Goal: Find specific page/section: Find specific page/section

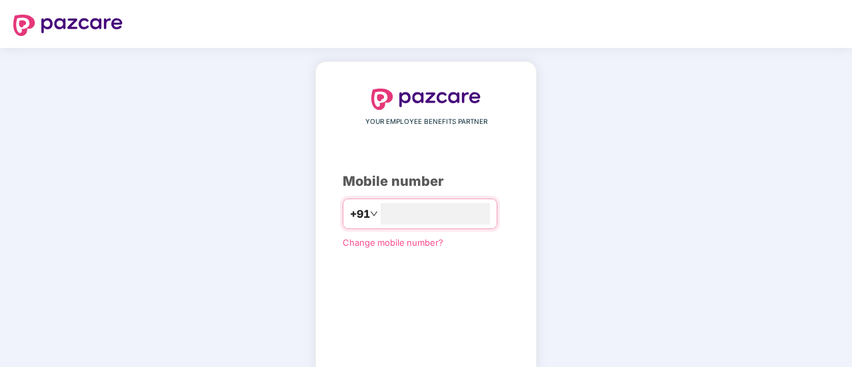
type input "**********"
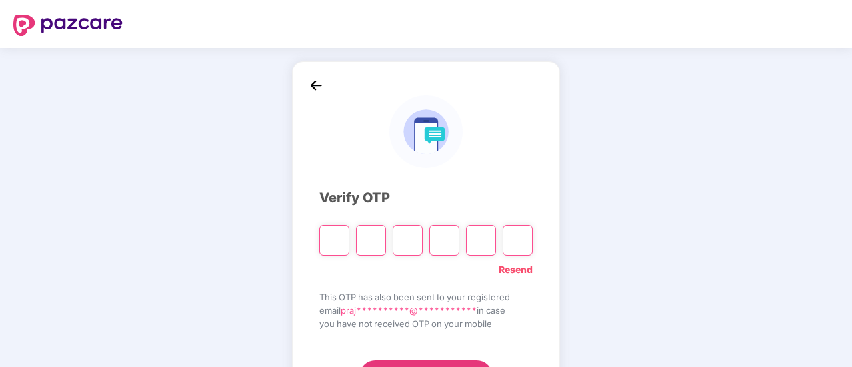
type input "*"
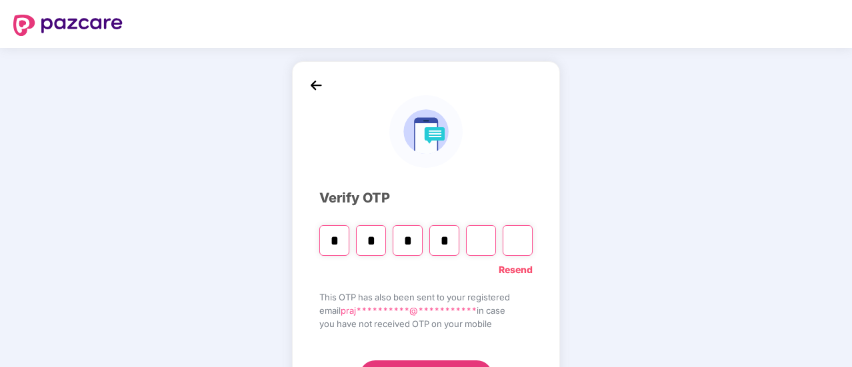
type input "*"
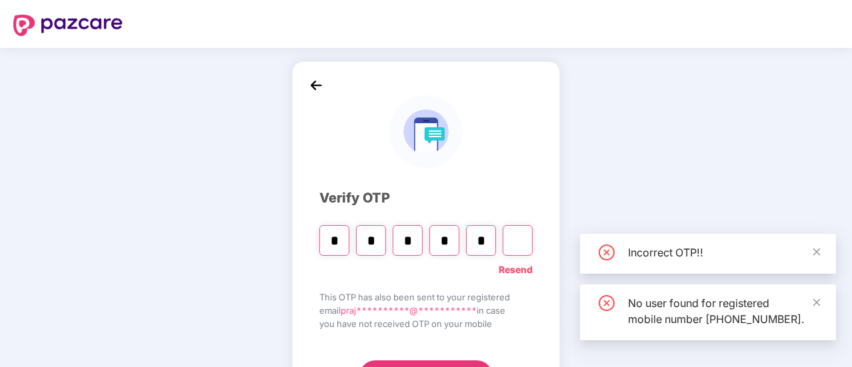
type input "*"
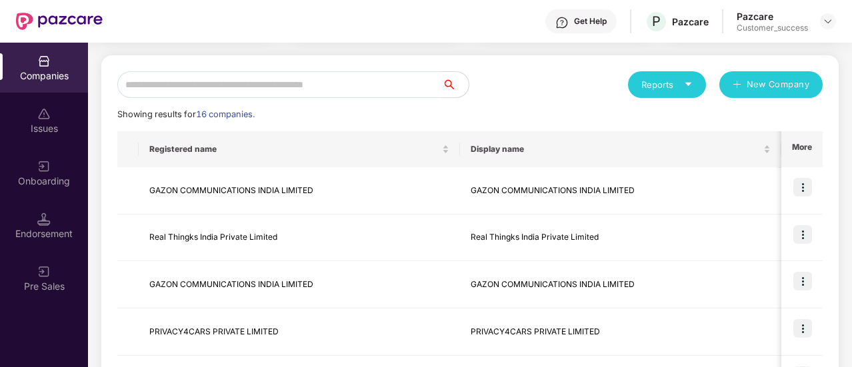
scroll to position [131, 0]
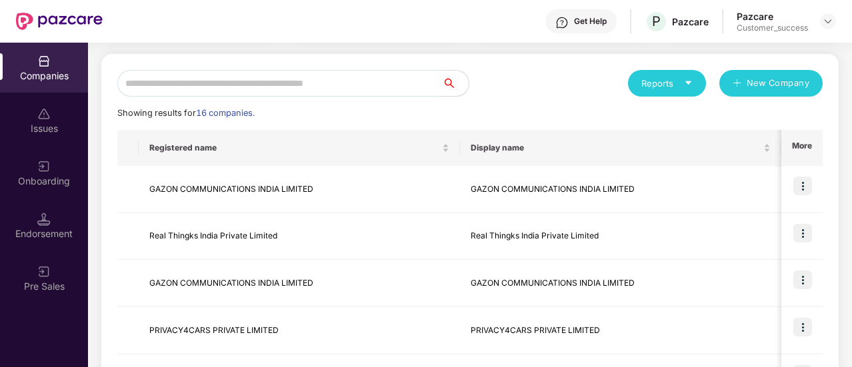
click at [278, 77] on input "text" at bounding box center [279, 83] width 325 height 27
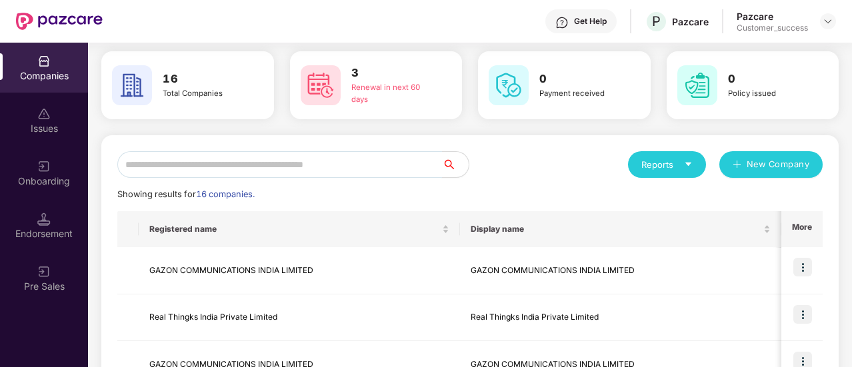
scroll to position [0, 0]
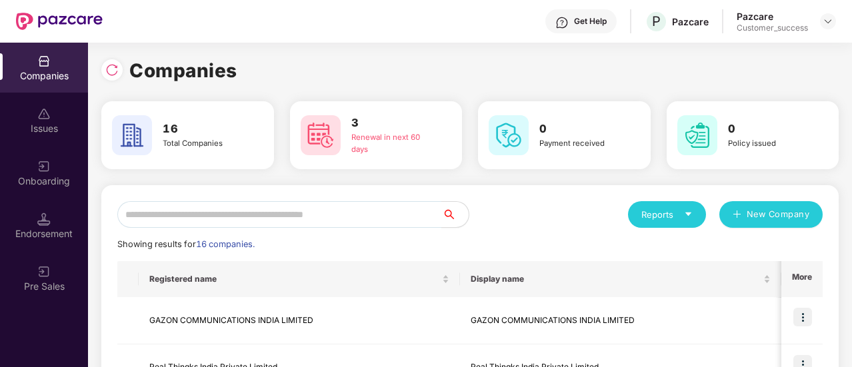
click at [528, 201] on div "Reports New Company" at bounding box center [646, 214] width 353 height 27
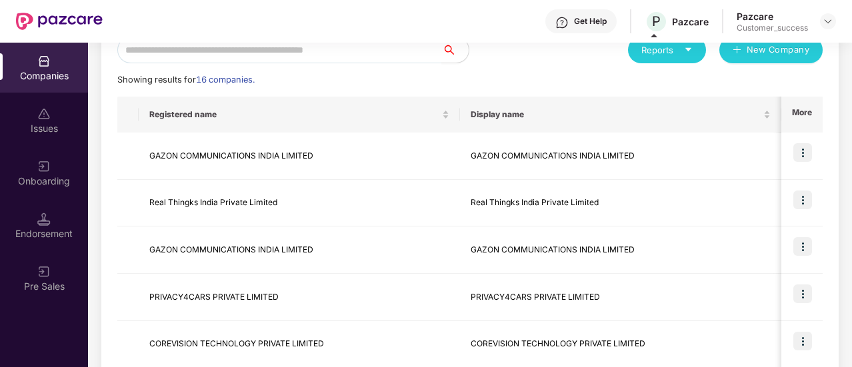
scroll to position [471, 0]
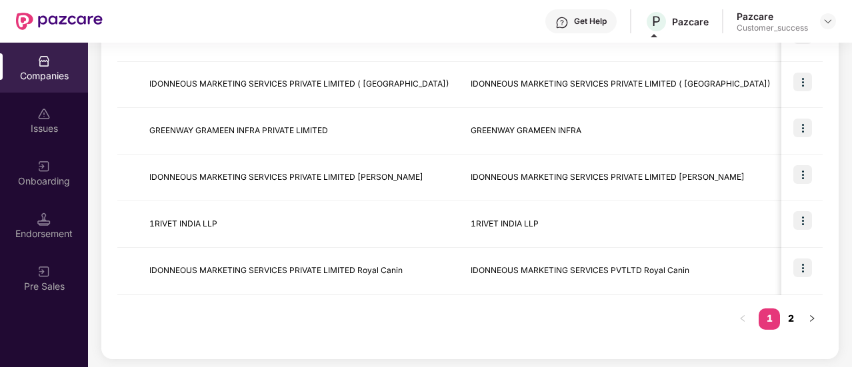
click at [796, 318] on link "2" at bounding box center [790, 319] width 21 height 20
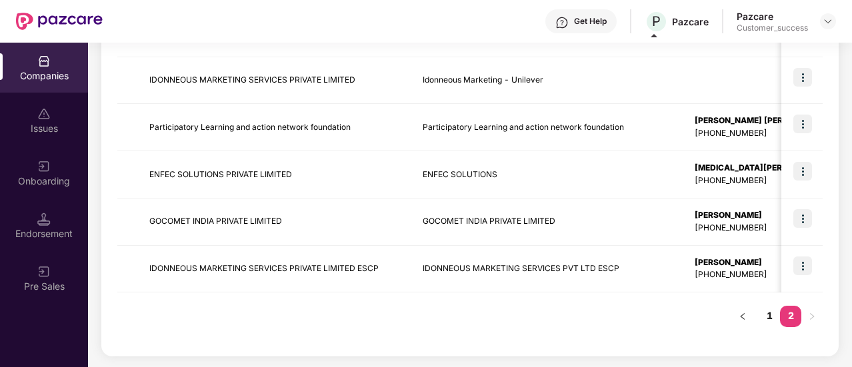
scroll to position [286, 0]
click at [803, 267] on img at bounding box center [803, 267] width 19 height 19
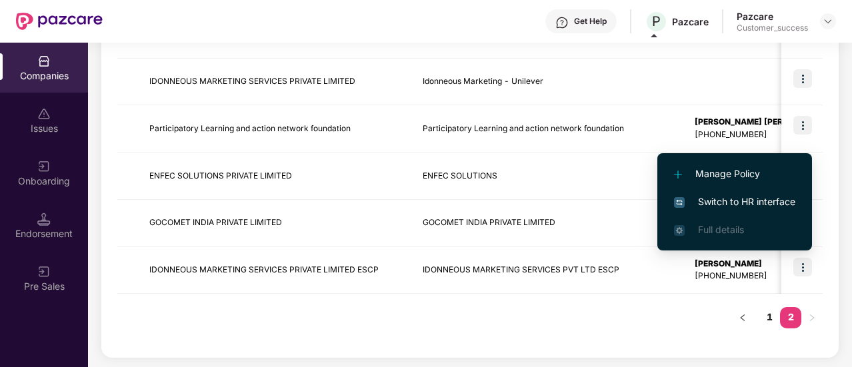
click at [763, 197] on span "Switch to HR interface" at bounding box center [734, 202] width 121 height 15
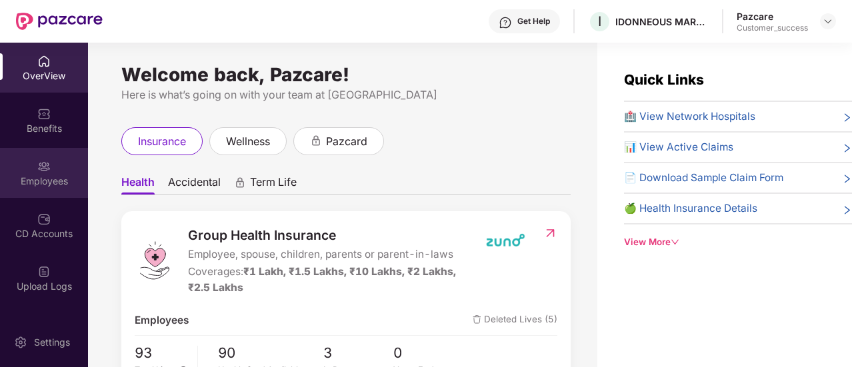
click at [44, 169] on img at bounding box center [43, 166] width 13 height 13
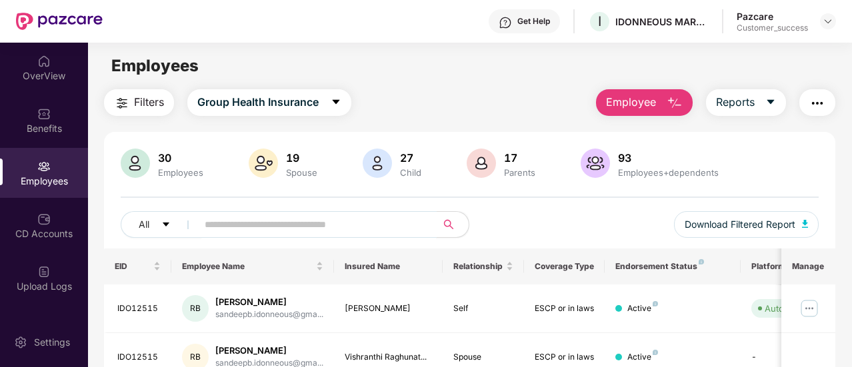
click at [238, 227] on input "text" at bounding box center [312, 225] width 214 height 20
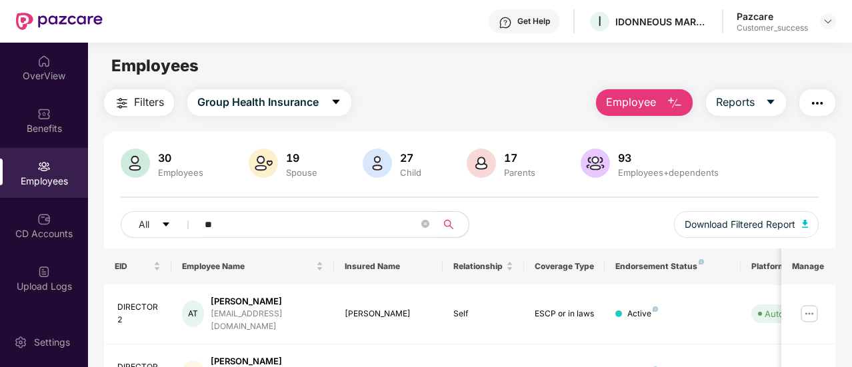
type input "*"
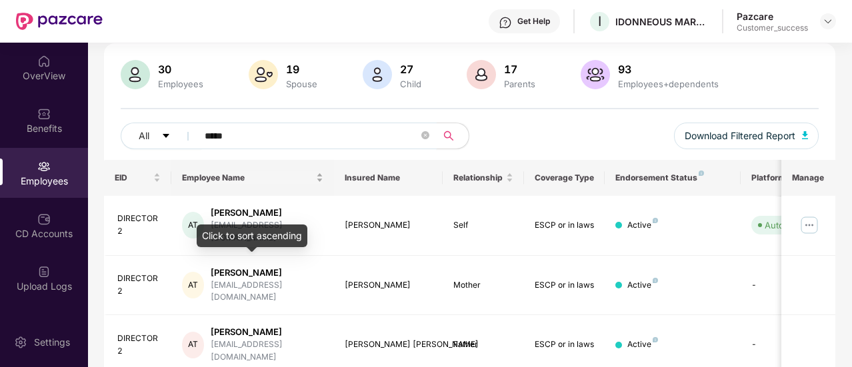
scroll to position [88, 0]
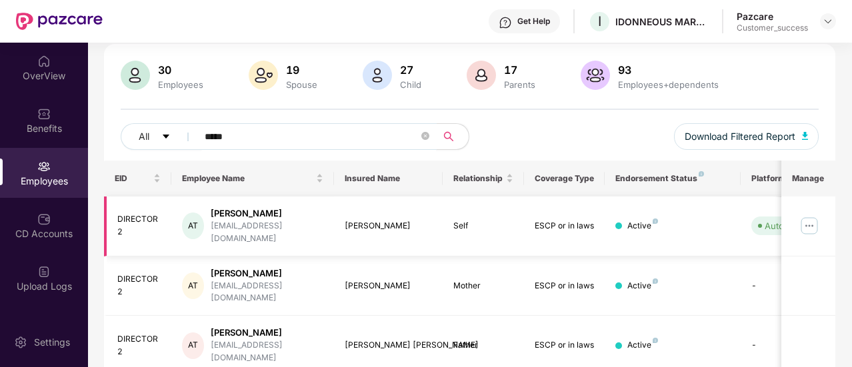
type input "*****"
click at [119, 218] on div "DIRECTOR2" at bounding box center [139, 225] width 44 height 25
copy div "DIRECTOR2"
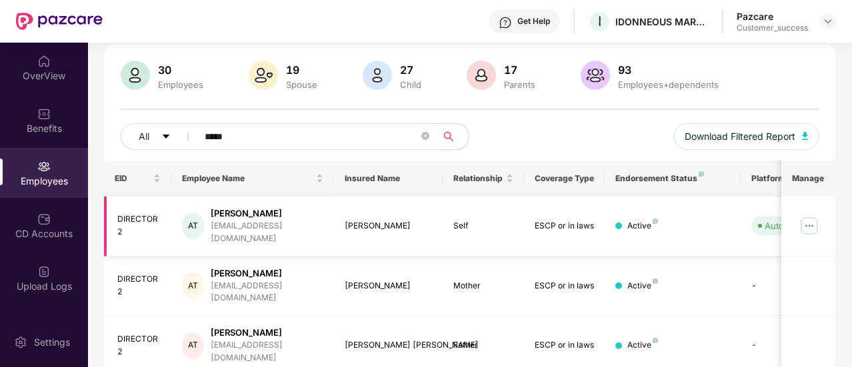
click at [519, 213] on td "Self" at bounding box center [483, 227] width 81 height 60
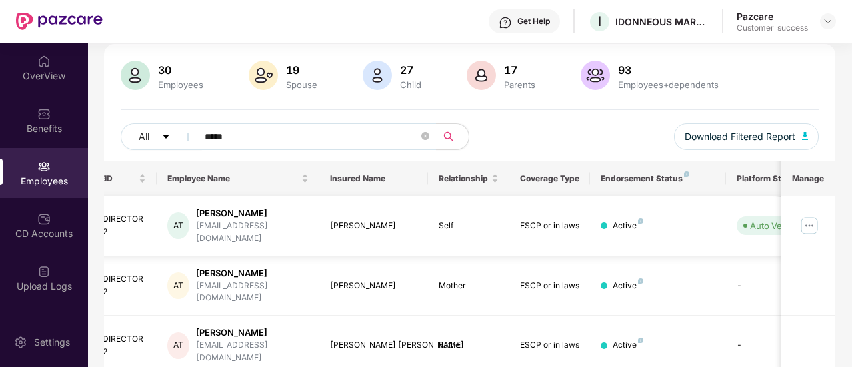
scroll to position [0, 0]
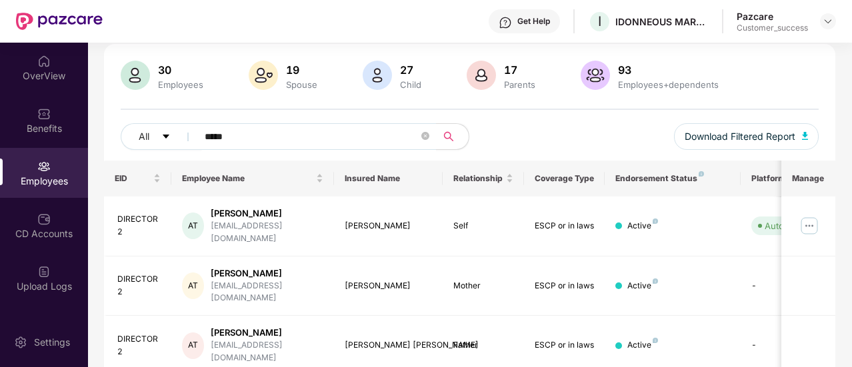
click at [836, 23] on header "Get Help I IDONNEOUS MARKETING SERVICES PVT LTD ESCP Pazcare Customer_success" at bounding box center [426, 21] width 852 height 43
click at [830, 23] on img at bounding box center [828, 21] width 11 height 11
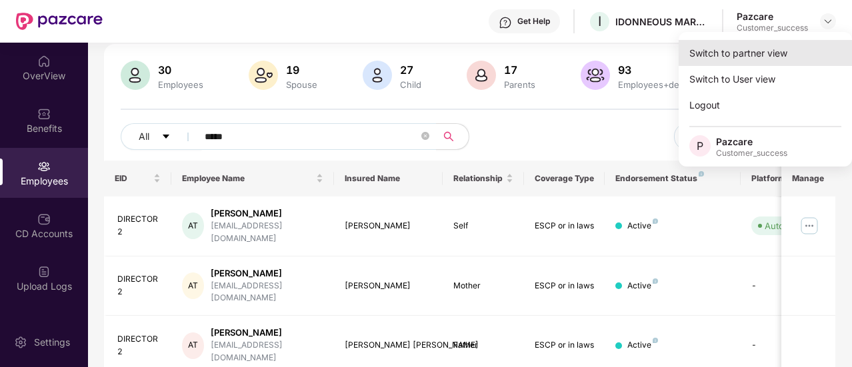
click at [772, 55] on div "Switch to partner view" at bounding box center [765, 53] width 173 height 26
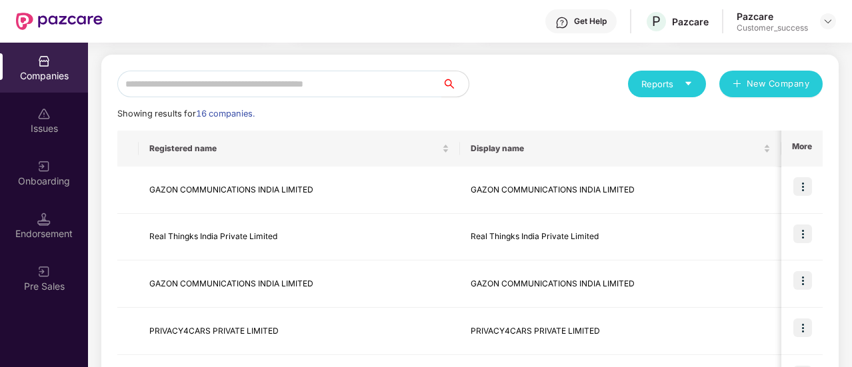
scroll to position [136, 0]
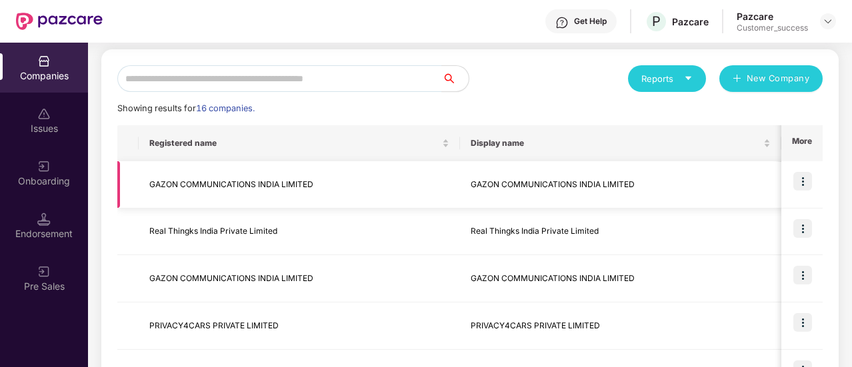
click at [797, 185] on img at bounding box center [803, 181] width 19 height 19
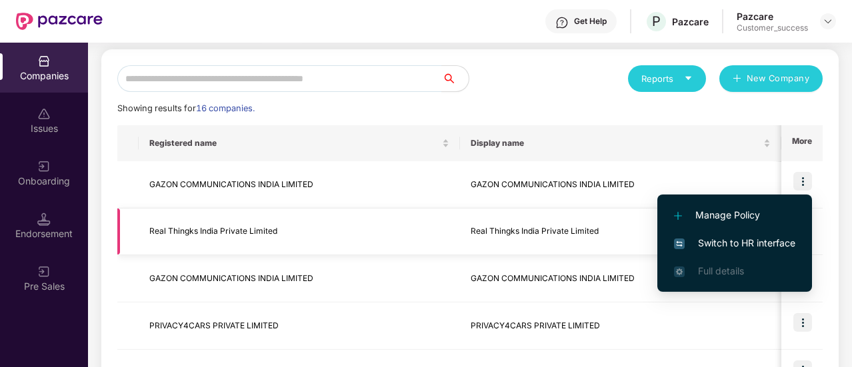
click at [634, 235] on td "Real Thingks India Private Limited" at bounding box center [620, 232] width 321 height 47
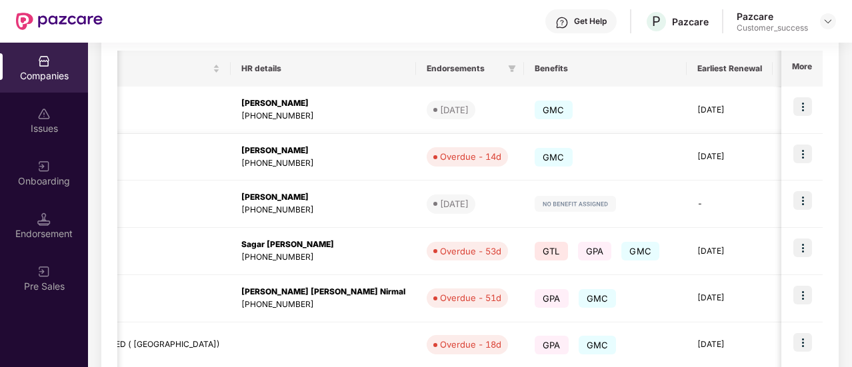
scroll to position [0, 678]
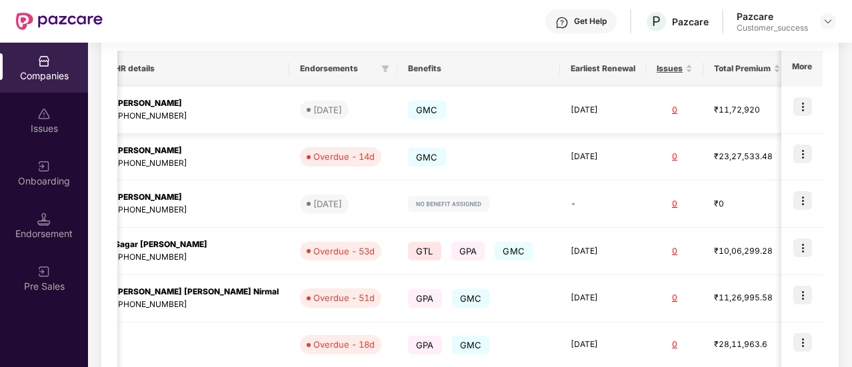
click at [800, 104] on img at bounding box center [803, 106] width 19 height 19
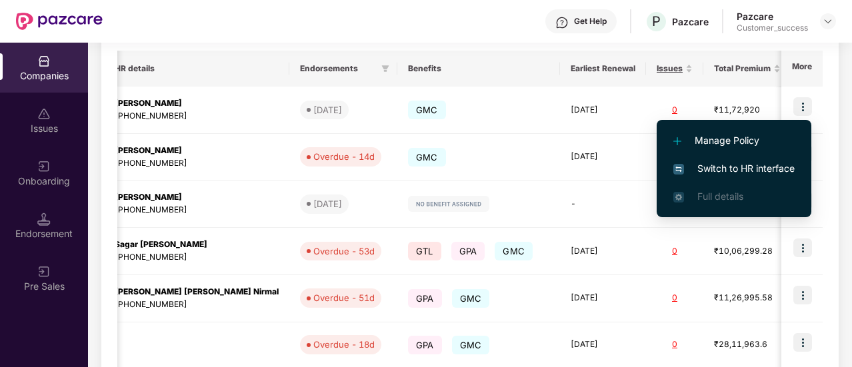
click at [754, 167] on span "Switch to HR interface" at bounding box center [734, 168] width 121 height 15
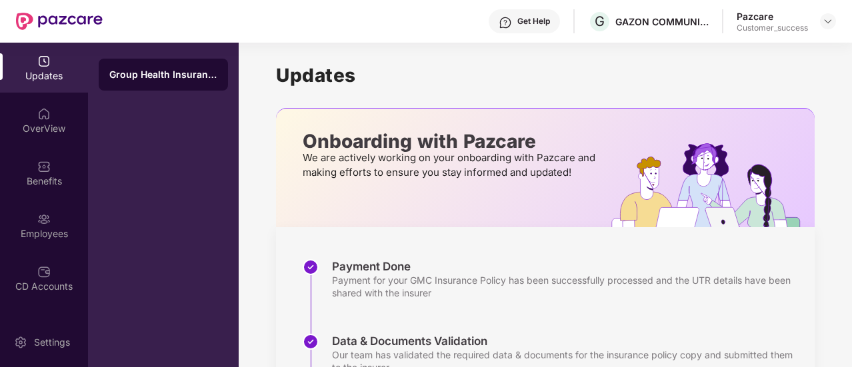
click at [37, 213] on img at bounding box center [43, 219] width 13 height 13
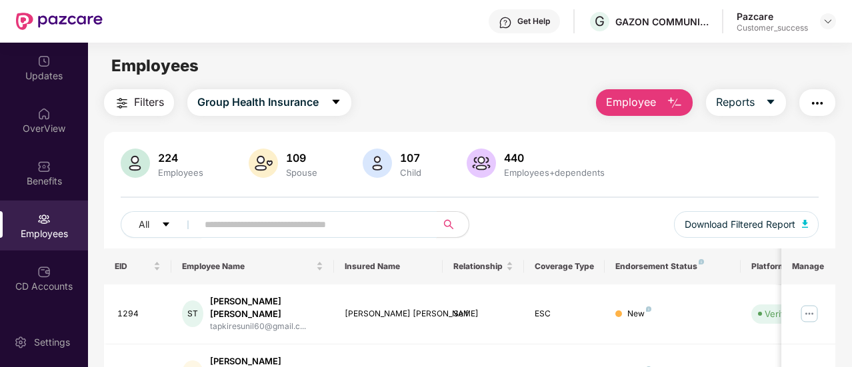
click at [252, 227] on input "text" at bounding box center [312, 225] width 214 height 20
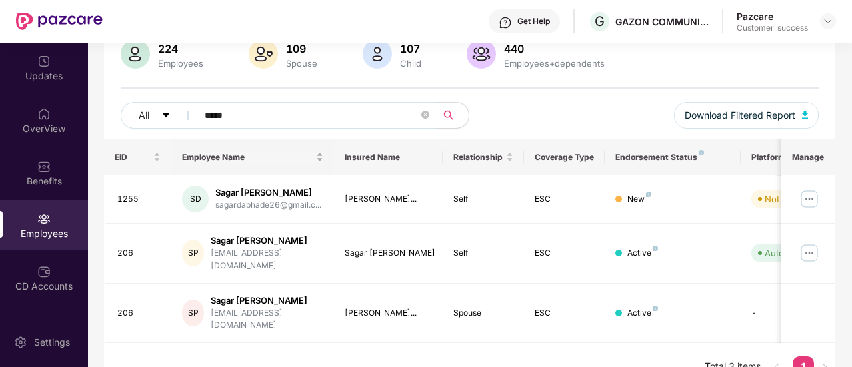
scroll to position [109, 0]
type input "*"
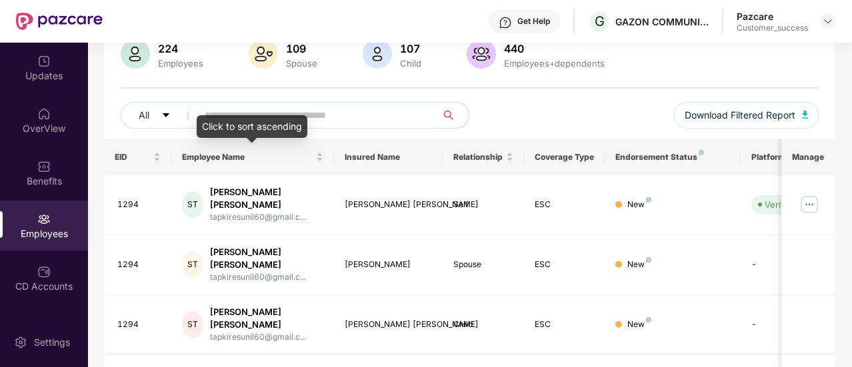
paste input "**********"
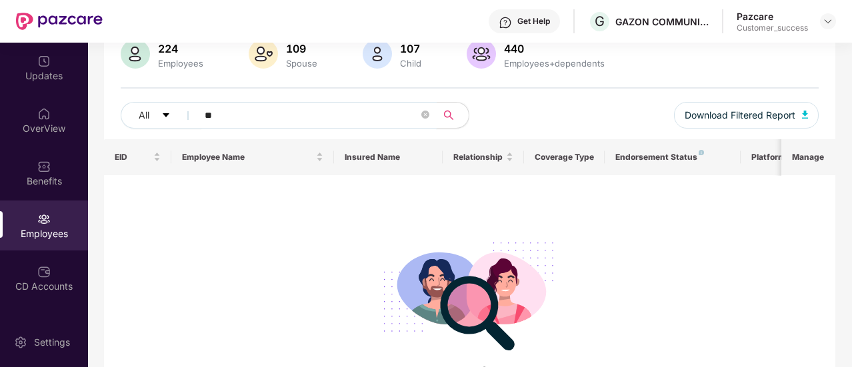
type input "*"
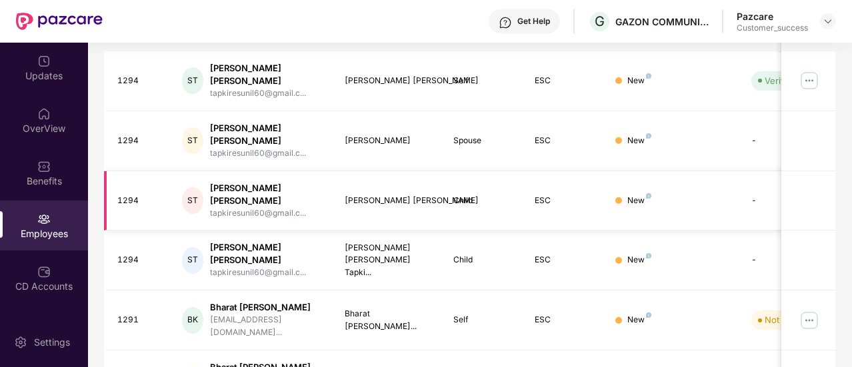
scroll to position [0, 0]
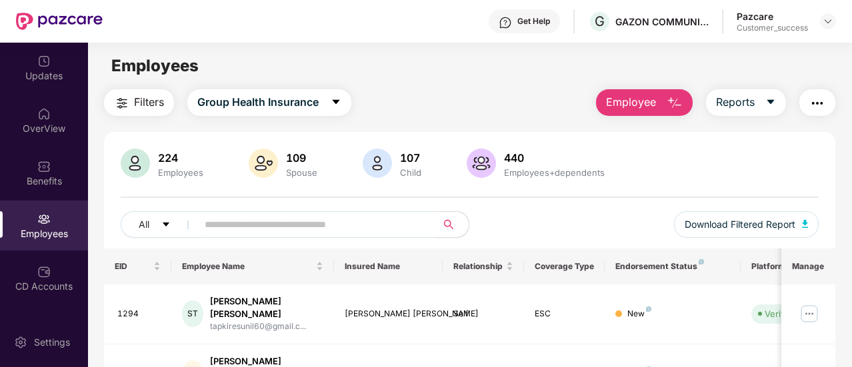
click at [247, 220] on input "text" at bounding box center [312, 225] width 214 height 20
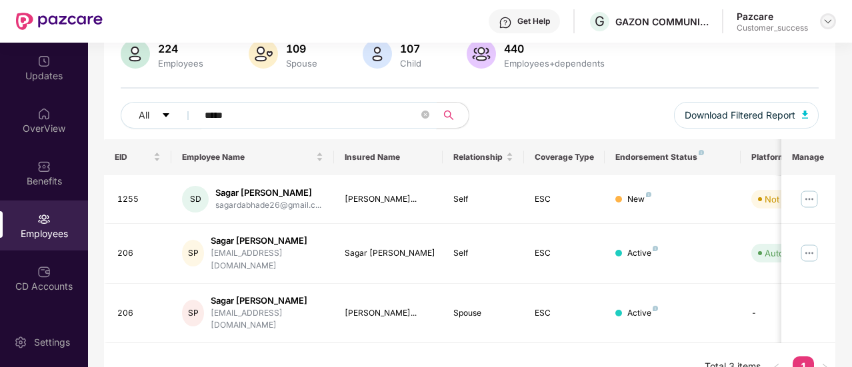
type input "*****"
click at [834, 19] on div at bounding box center [828, 21] width 16 height 16
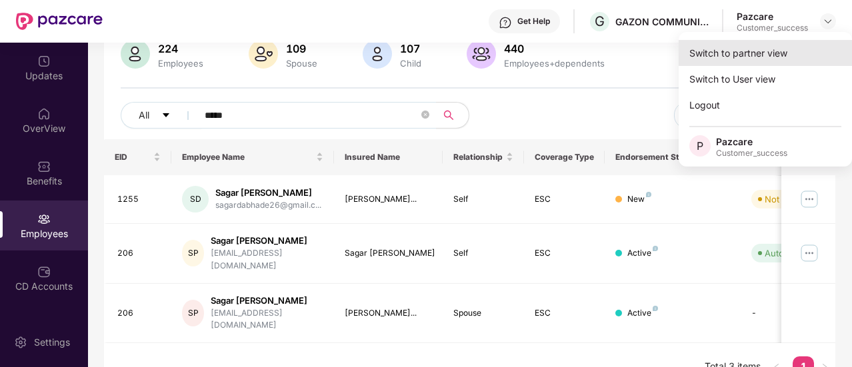
click at [784, 54] on div "Switch to partner view" at bounding box center [765, 53] width 173 height 26
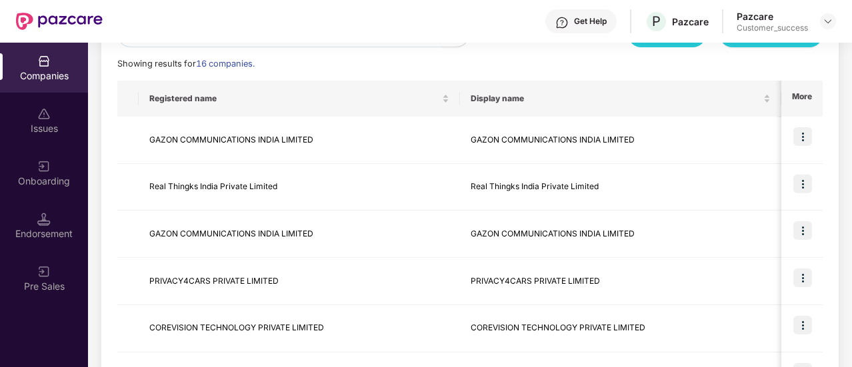
scroll to position [181, 0]
click at [803, 228] on img at bounding box center [803, 230] width 19 height 19
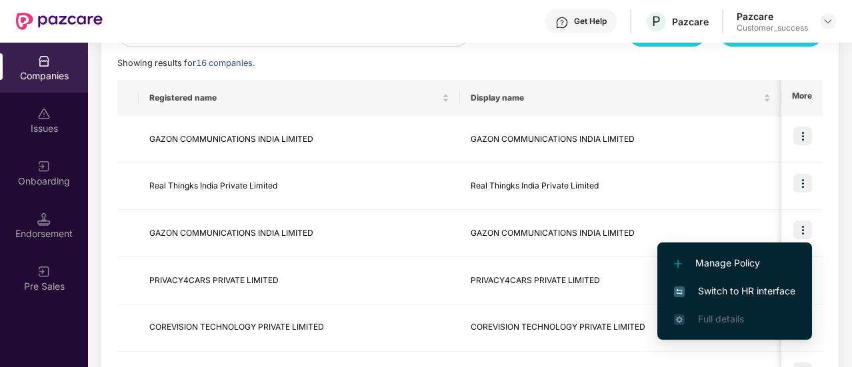
click at [751, 286] on span "Switch to HR interface" at bounding box center [734, 291] width 121 height 15
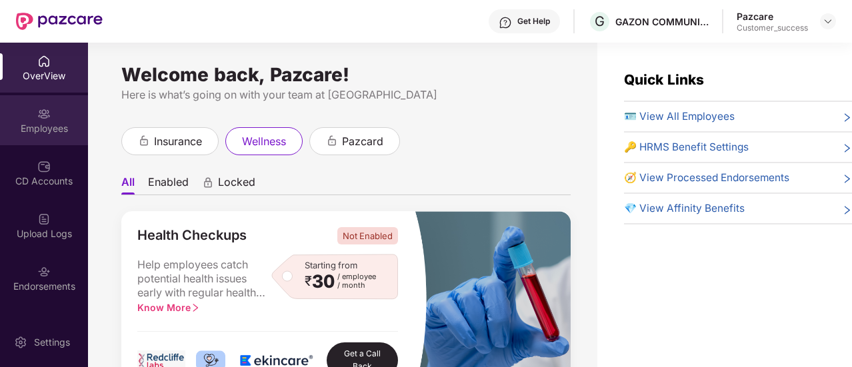
click at [60, 138] on div "Employees" at bounding box center [44, 120] width 88 height 50
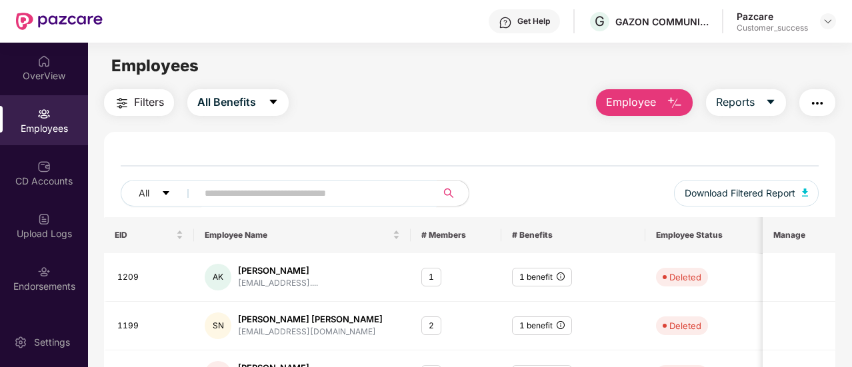
click at [256, 195] on input "text" at bounding box center [312, 193] width 214 height 20
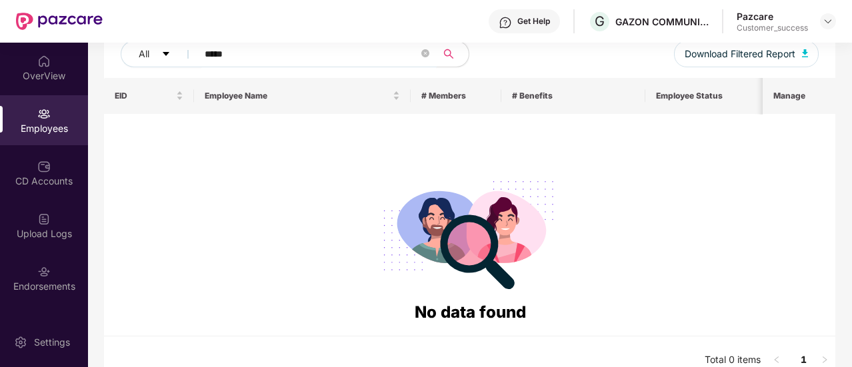
scroll to position [0, 0]
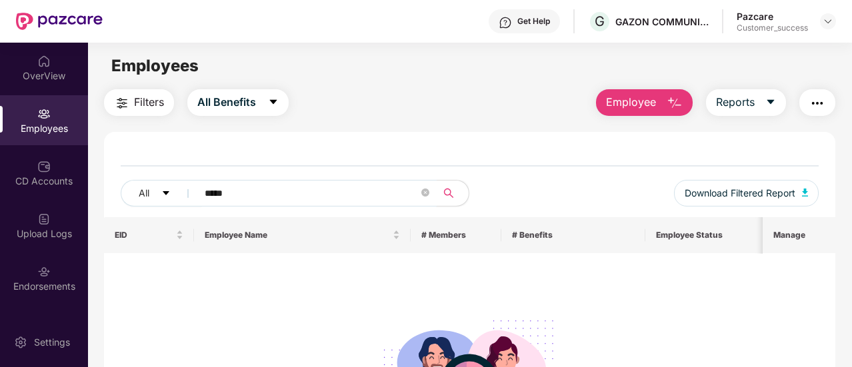
type input "*****"
click at [838, 21] on header "Get Help G GAZON COMMUNICATIONS INDIA LIMITED Pazcare Customer_success" at bounding box center [426, 21] width 852 height 43
click at [830, 19] on img at bounding box center [828, 21] width 11 height 11
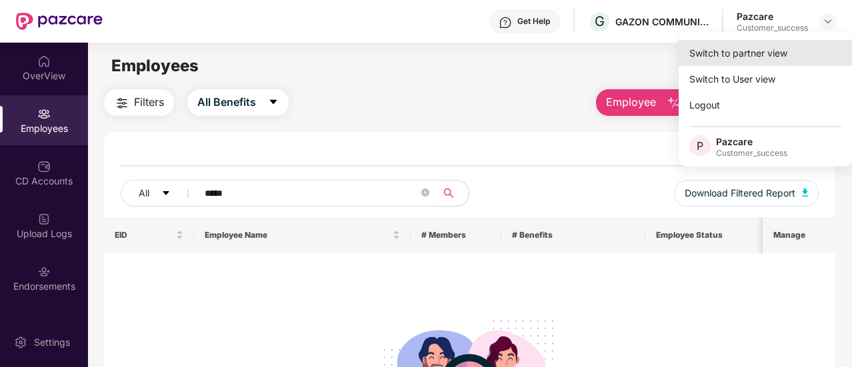
click at [788, 60] on div "Switch to partner view" at bounding box center [765, 53] width 173 height 26
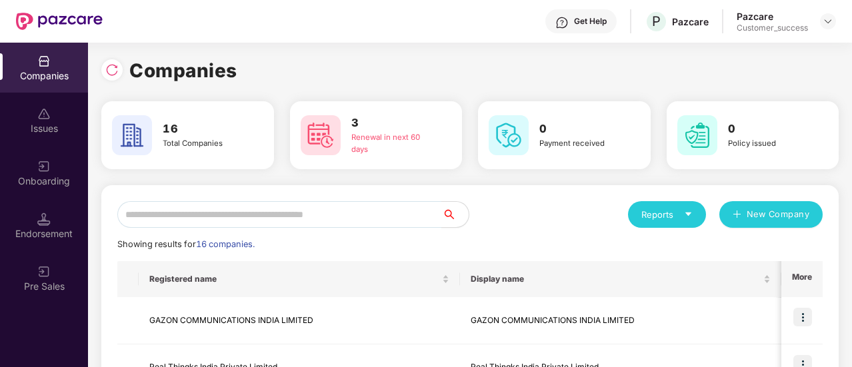
scroll to position [135, 0]
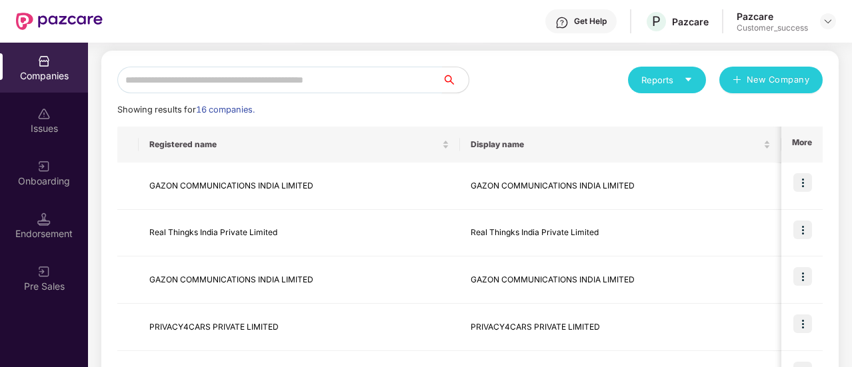
click at [278, 79] on input "text" at bounding box center [279, 80] width 325 height 27
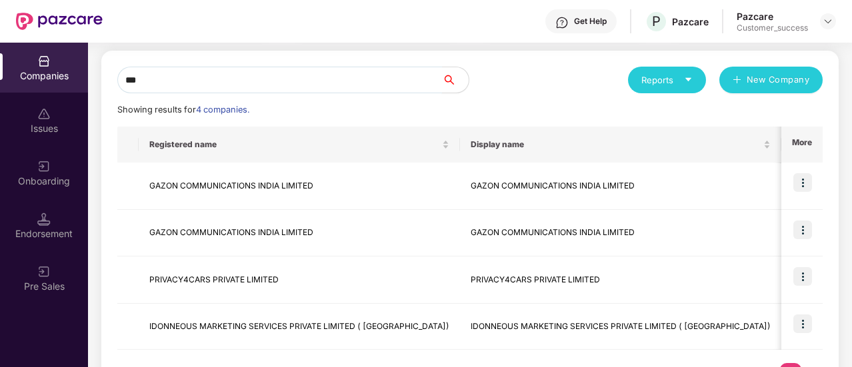
scroll to position [98, 0]
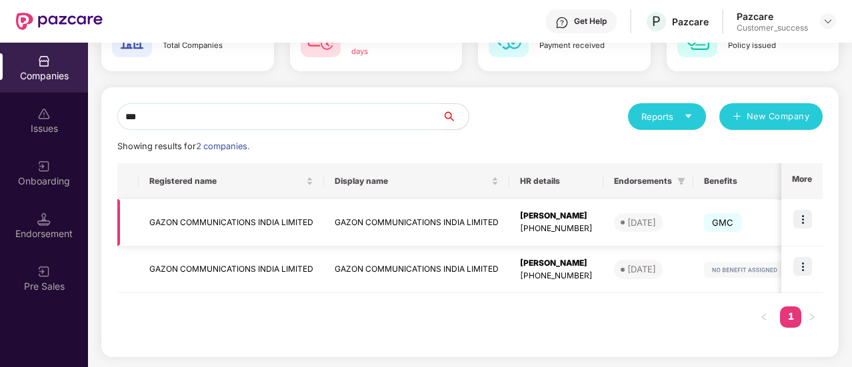
type input "***"
click at [804, 221] on img at bounding box center [803, 219] width 19 height 19
click at [565, 355] on div "*** Reports New Company Showing results for 2 companies. Registered name Displa…" at bounding box center [470, 222] width 738 height 270
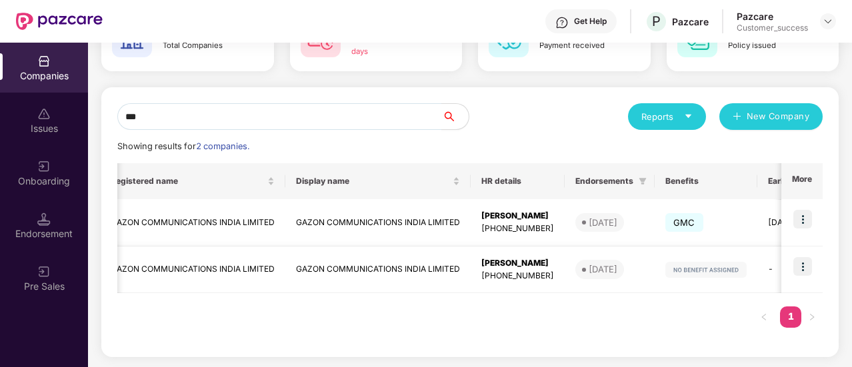
scroll to position [0, 0]
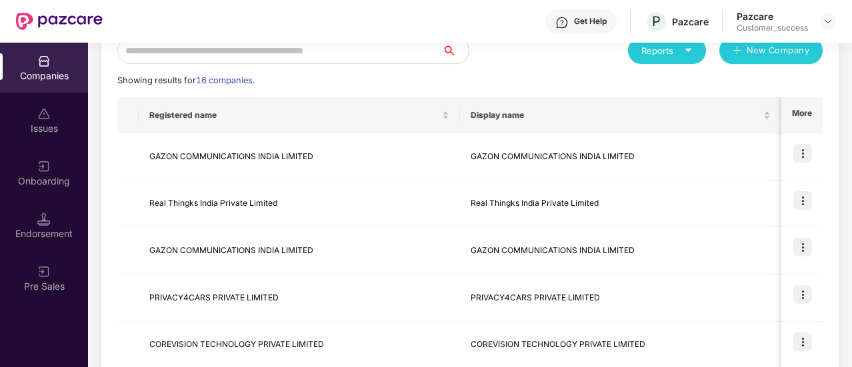
scroll to position [161, 0]
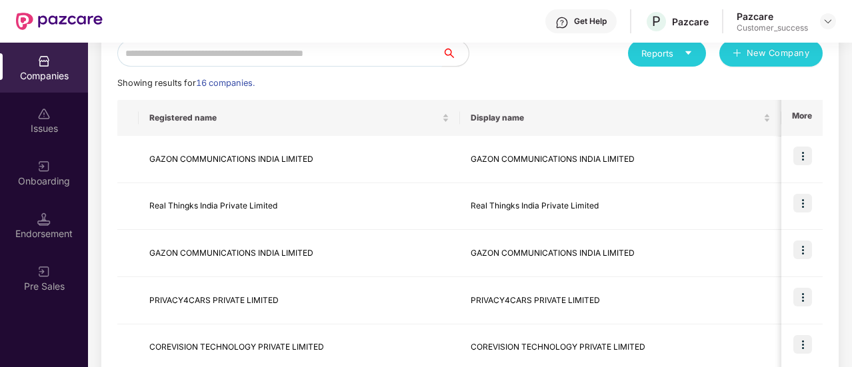
click at [292, 57] on input "text" at bounding box center [279, 53] width 325 height 27
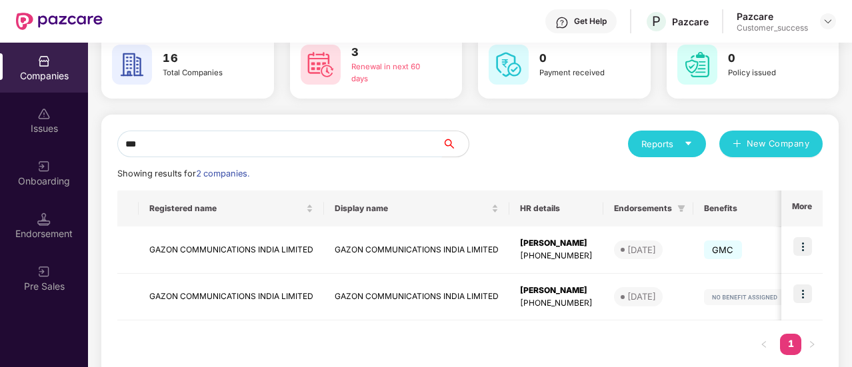
scroll to position [66, 0]
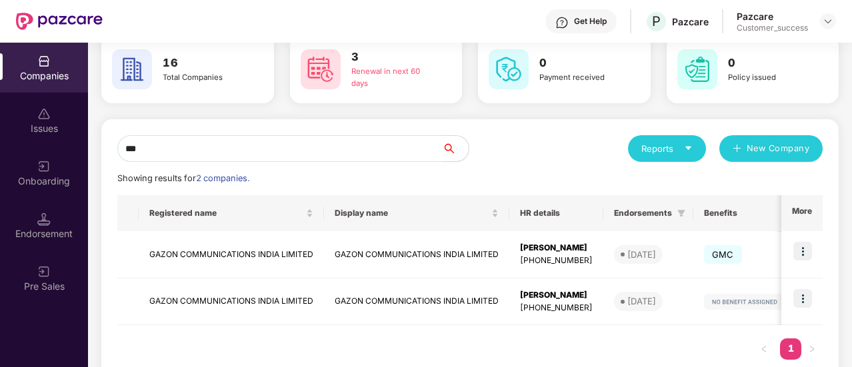
type input "***"
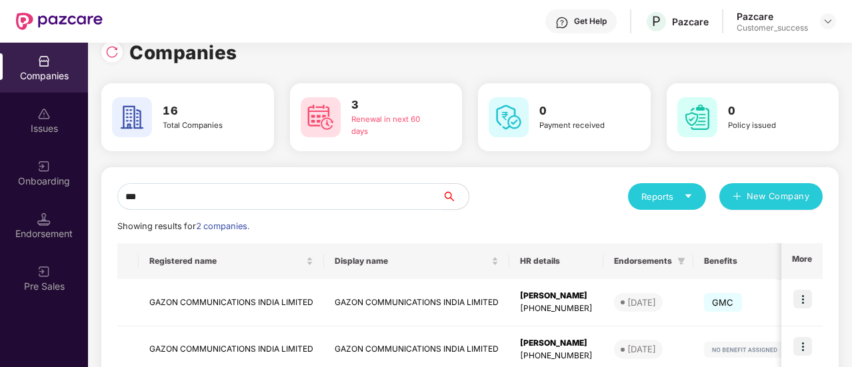
scroll to position [0, 0]
